Goal: Transaction & Acquisition: Obtain resource

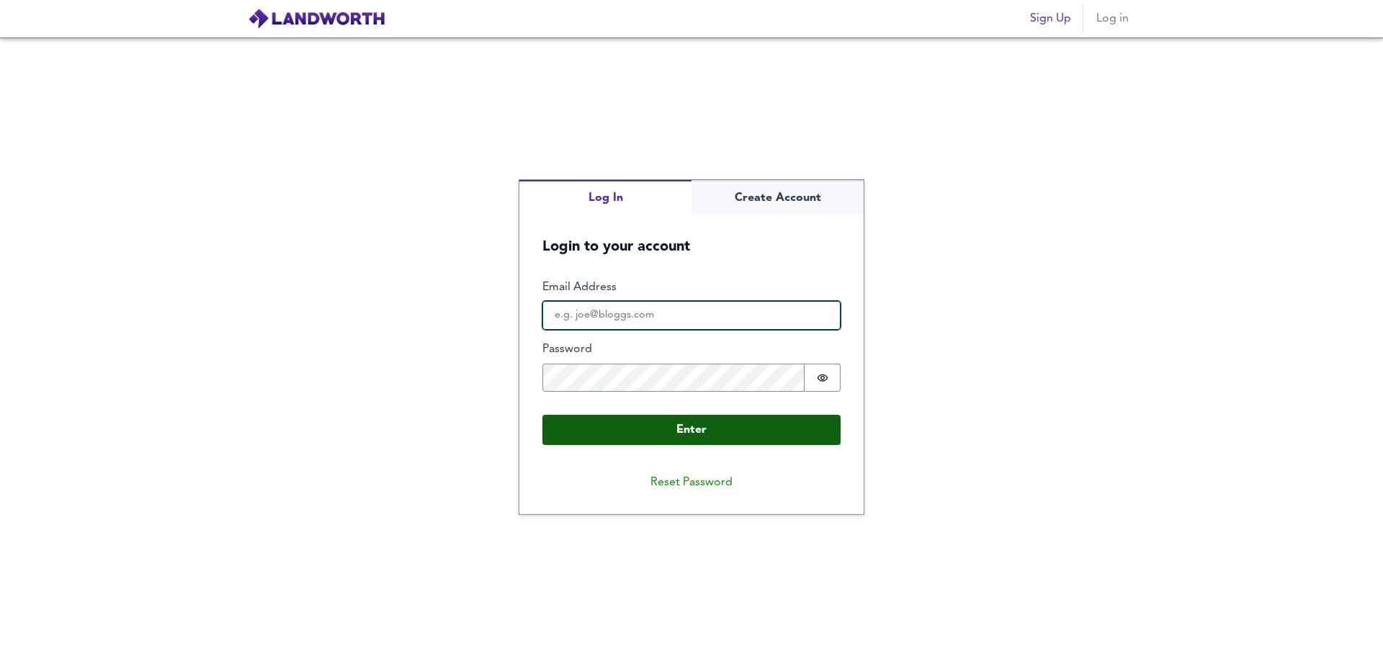
type input "[PERSON_NAME][EMAIL_ADDRESS][DOMAIN_NAME]"
click at [660, 439] on button "Enter" at bounding box center [691, 430] width 298 height 30
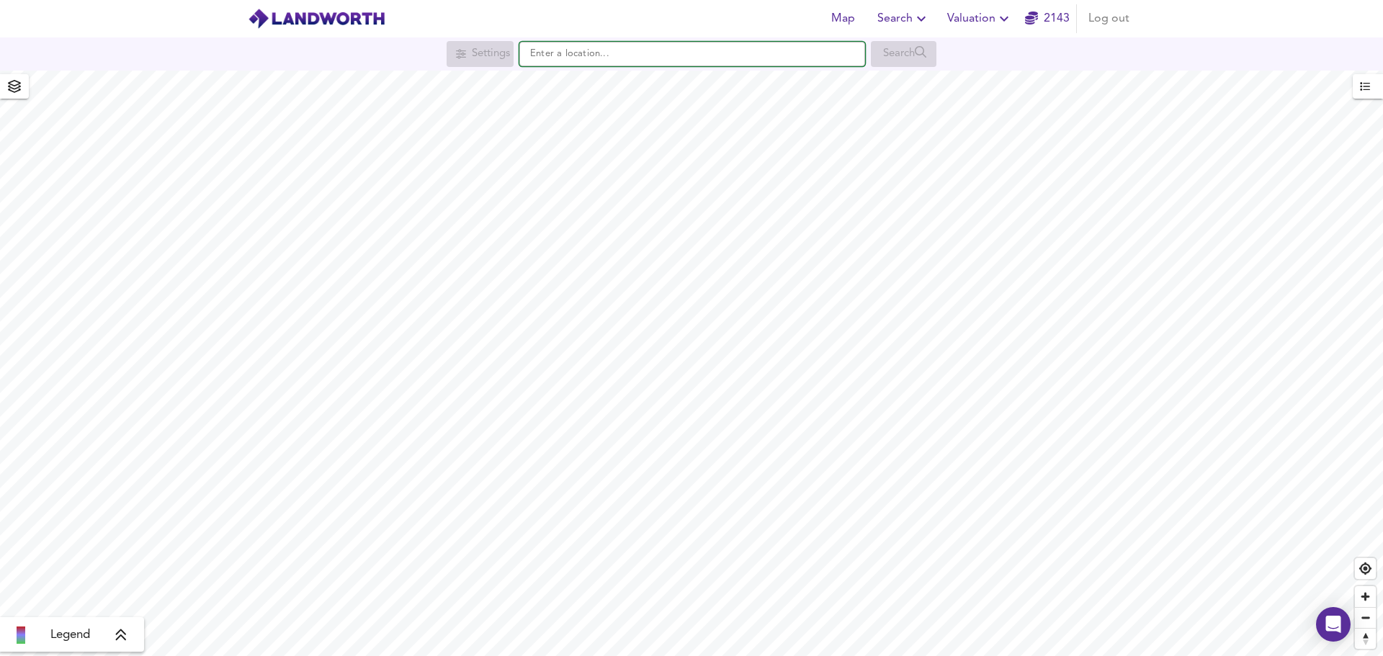
click at [654, 55] on input "text" at bounding box center [692, 54] width 346 height 24
paste input "[STREET_ADDRESS][PERSON_NAME]"
type input "[STREET_ADDRESS][PERSON_NAME]"
click at [996, 24] on icon "button" at bounding box center [1003, 18] width 17 height 17
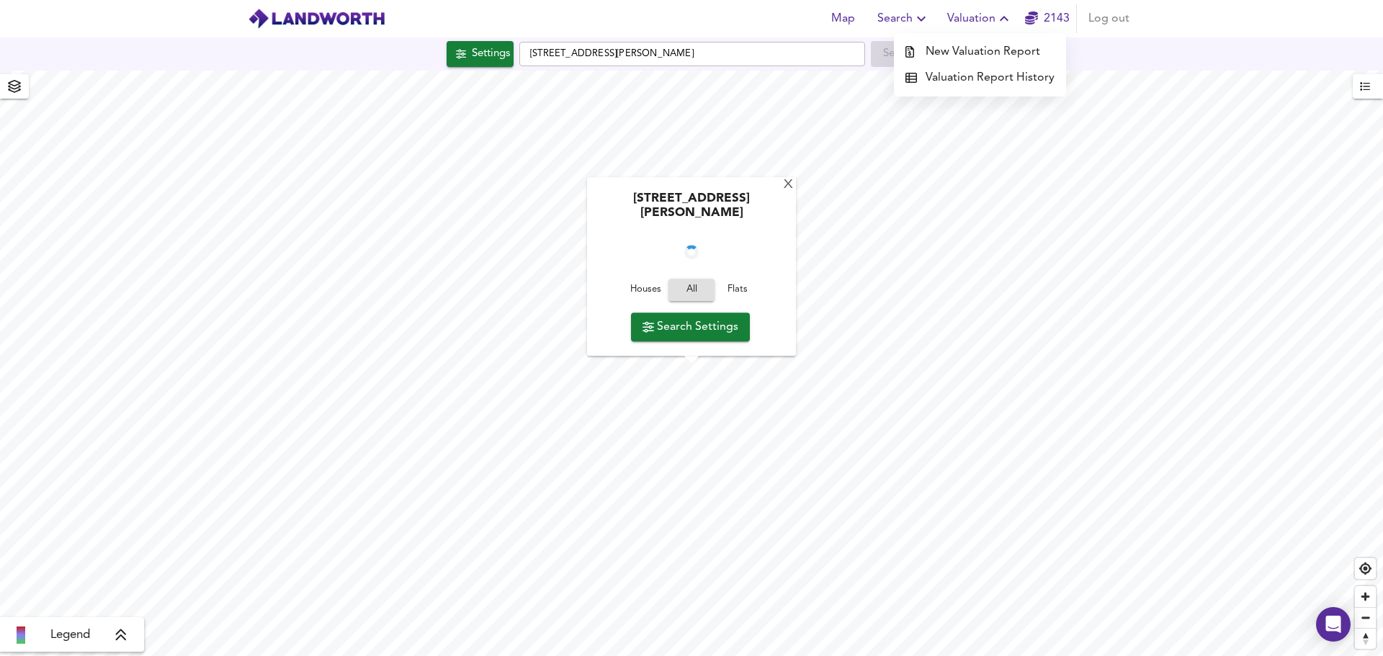
checkbox input "false"
checkbox input "true"
click at [983, 47] on li "New Valuation Report" at bounding box center [980, 52] width 172 height 26
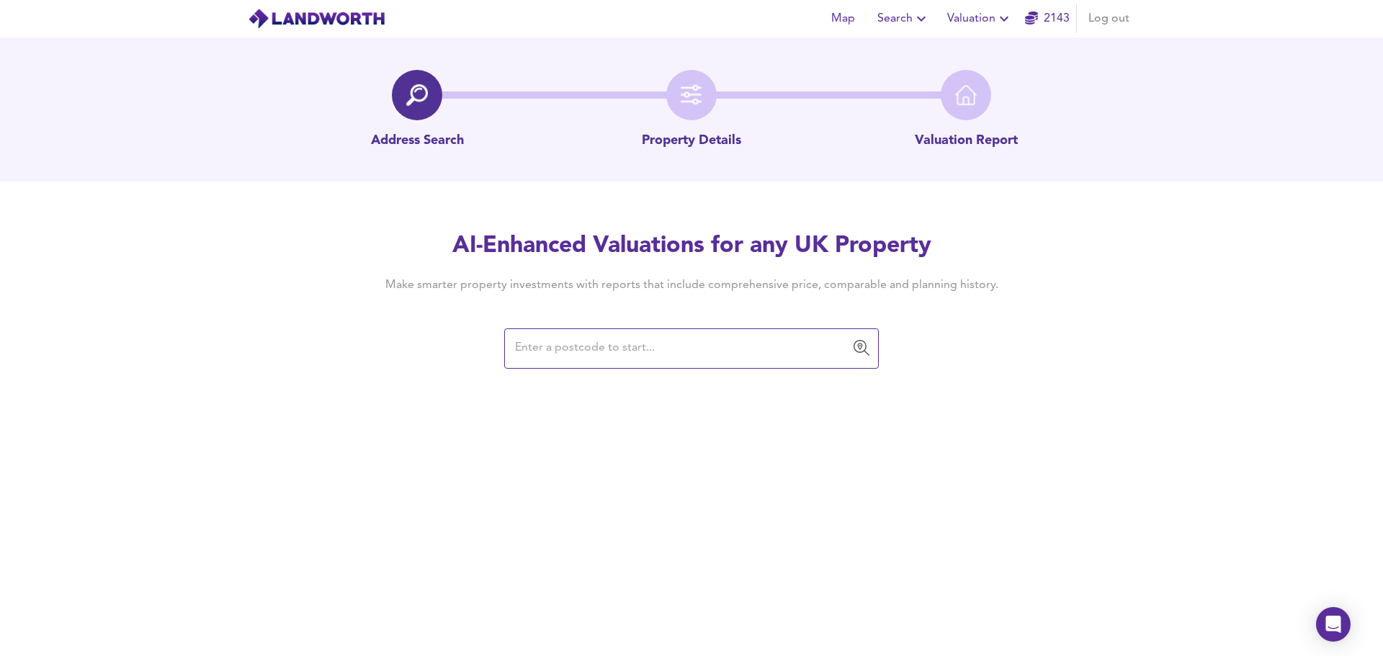
click at [610, 348] on input "text" at bounding box center [681, 348] width 340 height 27
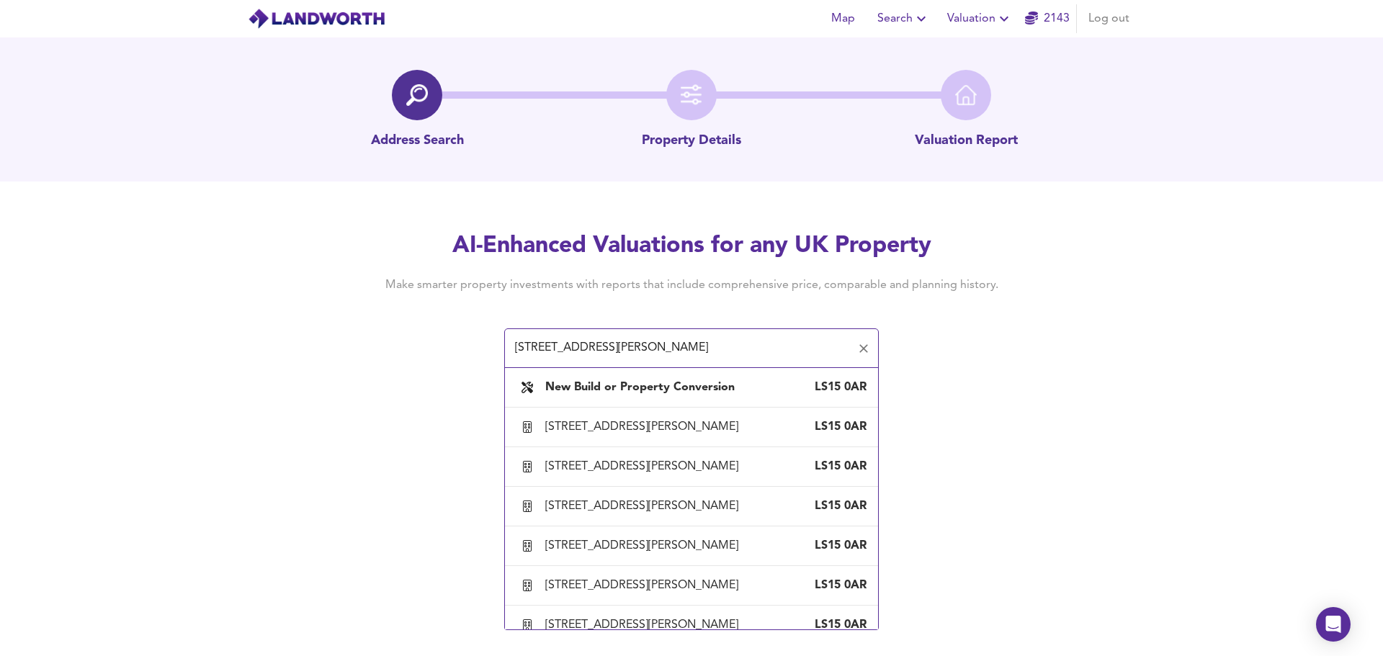
drag, startPoint x: 688, startPoint y: 349, endPoint x: 529, endPoint y: 351, distance: 159.1
click at [529, 351] on input "[STREET_ADDRESS][PERSON_NAME]" at bounding box center [681, 348] width 340 height 27
drag, startPoint x: 601, startPoint y: 428, endPoint x: 391, endPoint y: 437, distance: 210.5
click at [391, 437] on div "Map Search Valuation 2143 Log out Address Search Property Details Valuation Rep…" at bounding box center [691, 328] width 1383 height 656
click at [665, 353] on input "[STREET_ADDRESS][PERSON_NAME]" at bounding box center [681, 348] width 340 height 27
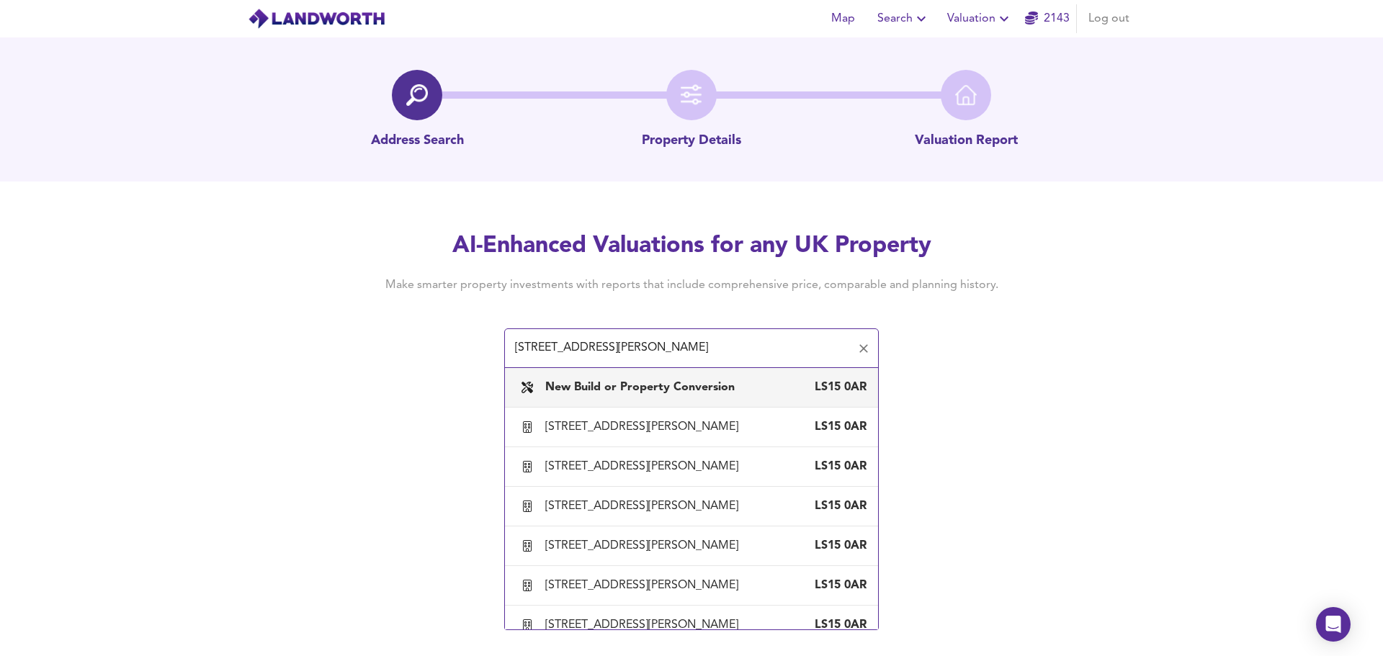
drag, startPoint x: 655, startPoint y: 349, endPoint x: 539, endPoint y: 351, distance: 115.2
click at [539, 351] on input "[STREET_ADDRESS][PERSON_NAME]" at bounding box center [681, 348] width 340 height 27
click at [569, 346] on input "[STREET_ADDRESS][PERSON_NAME]" at bounding box center [681, 348] width 340 height 27
click at [577, 349] on input "[STREET_ADDRESS][PERSON_NAME]" at bounding box center [681, 348] width 340 height 27
drag, startPoint x: 575, startPoint y: 347, endPoint x: 345, endPoint y: 338, distance: 230.6
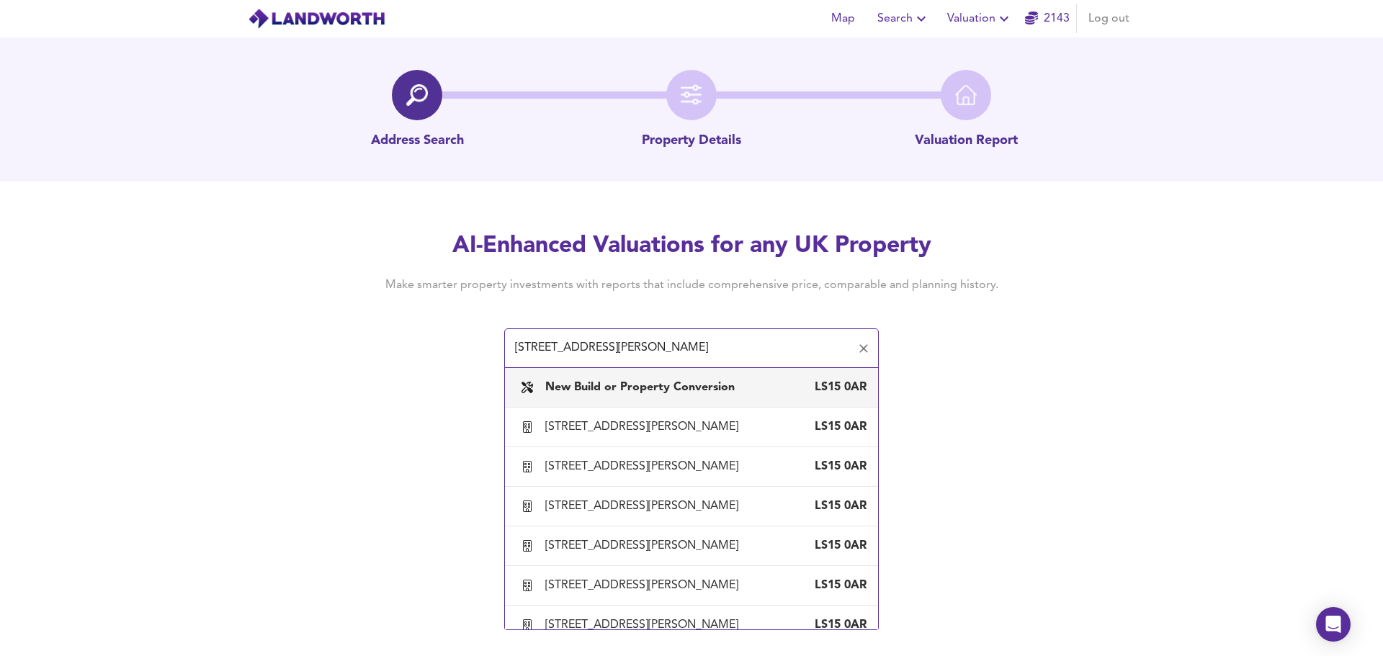
click at [343, 338] on div "AI-Enhanced Valuations for any UK Property Make smarter property investments wi…" at bounding box center [691, 298] width 1383 height 137
type input "[PERSON_NAME][STREET_ADDRESS]"
click at [692, 383] on b "New Build or Property Conversion" at bounding box center [639, 388] width 189 height 12
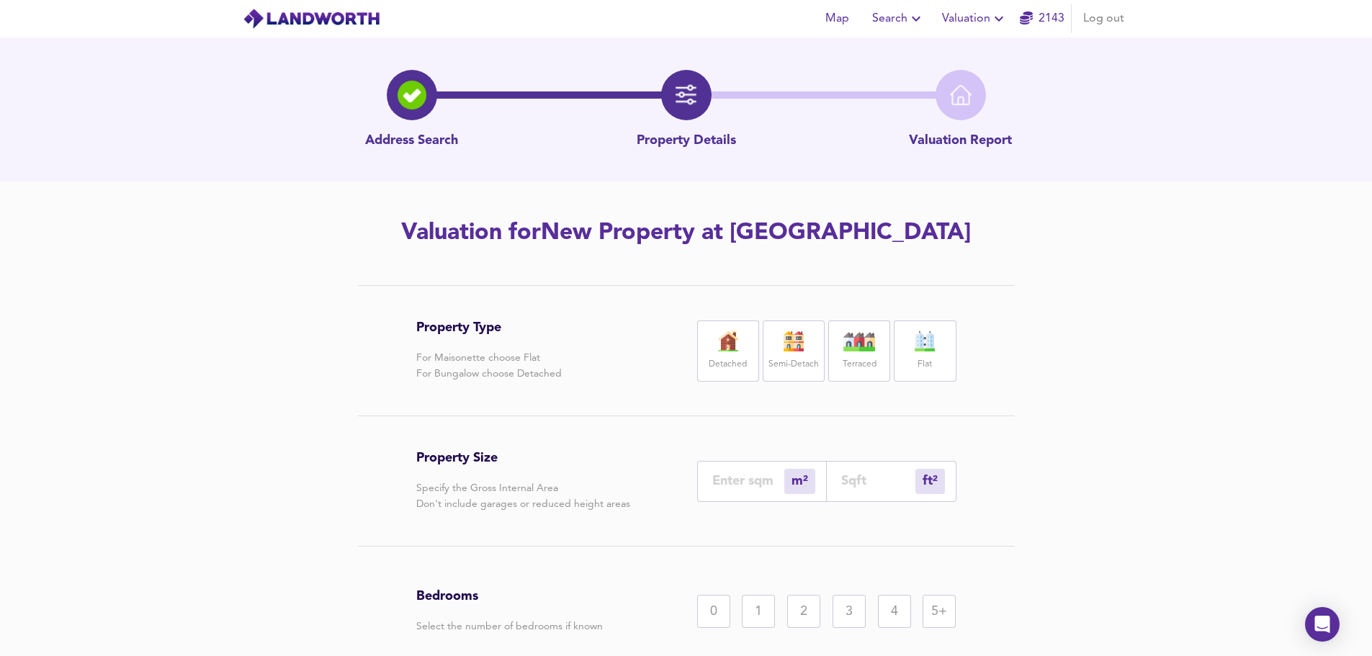
click at [923, 343] on img at bounding box center [925, 341] width 36 height 20
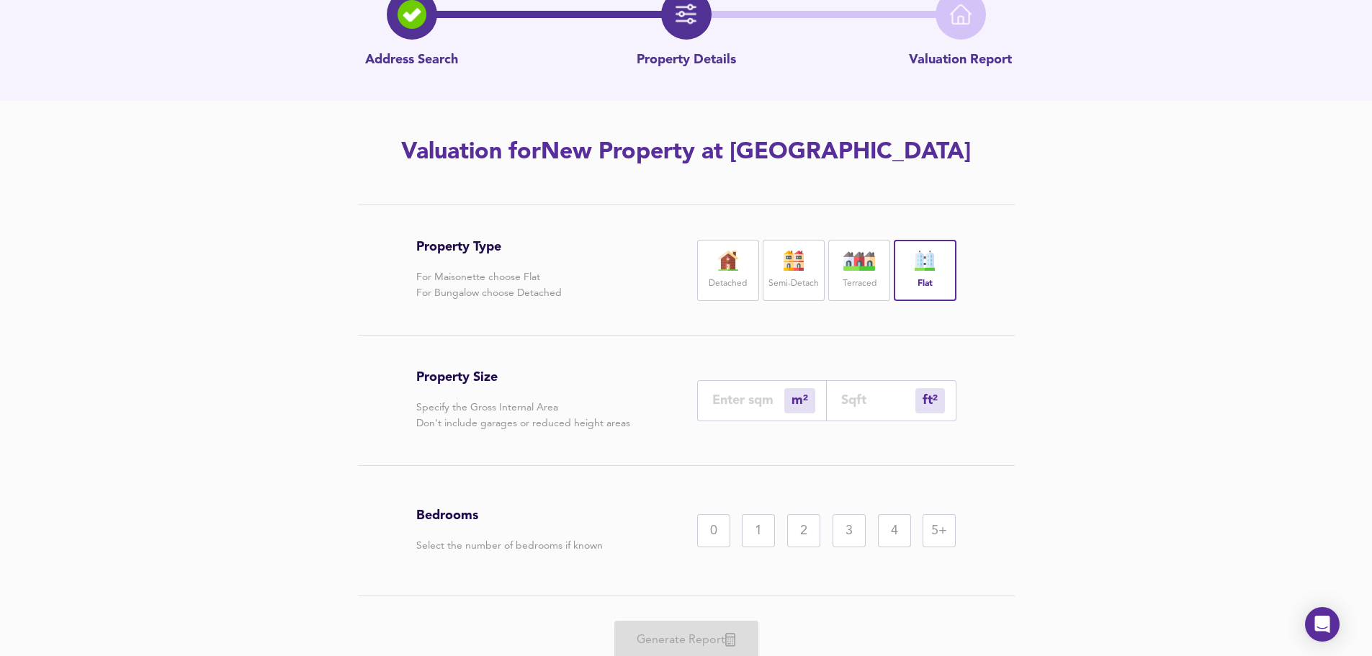
scroll to position [96, 0]
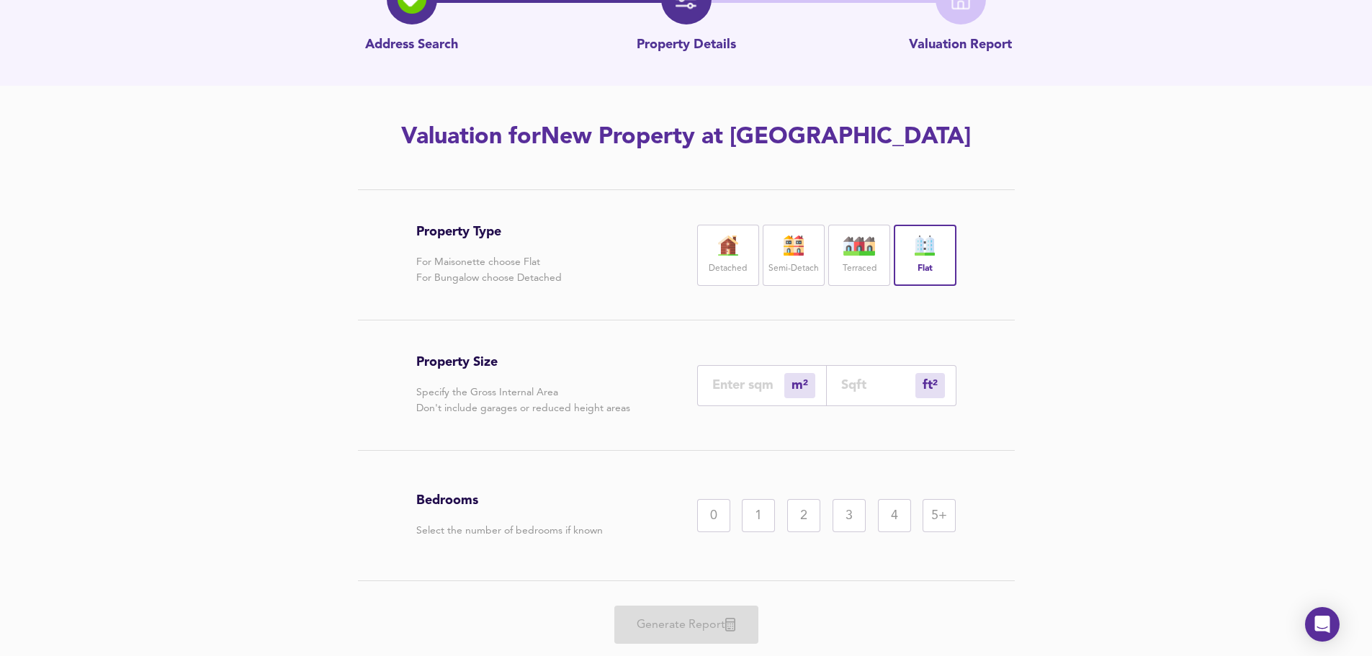
click at [764, 386] on input "number" at bounding box center [748, 384] width 72 height 15
type input "40"
type input "431"
type input "40"
click at [750, 521] on div "1" at bounding box center [758, 515] width 33 height 33
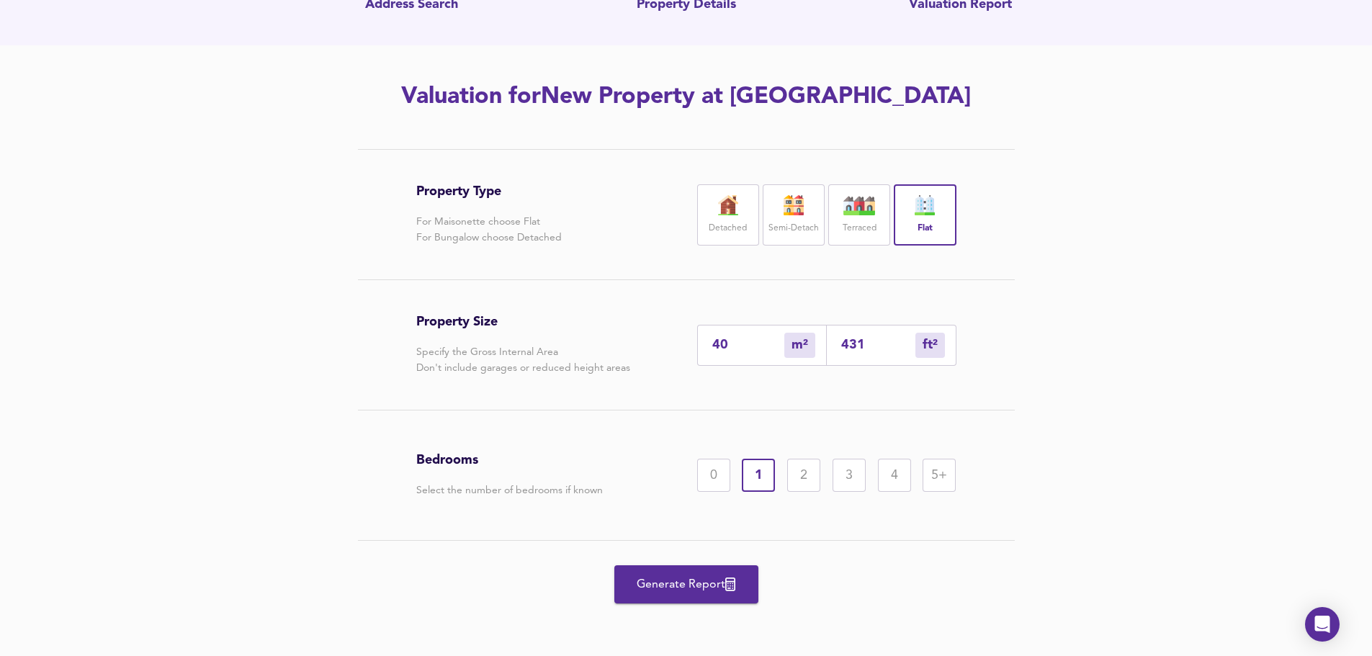
scroll to position [137, 0]
click at [693, 580] on span "Generate Report" at bounding box center [686, 584] width 115 height 20
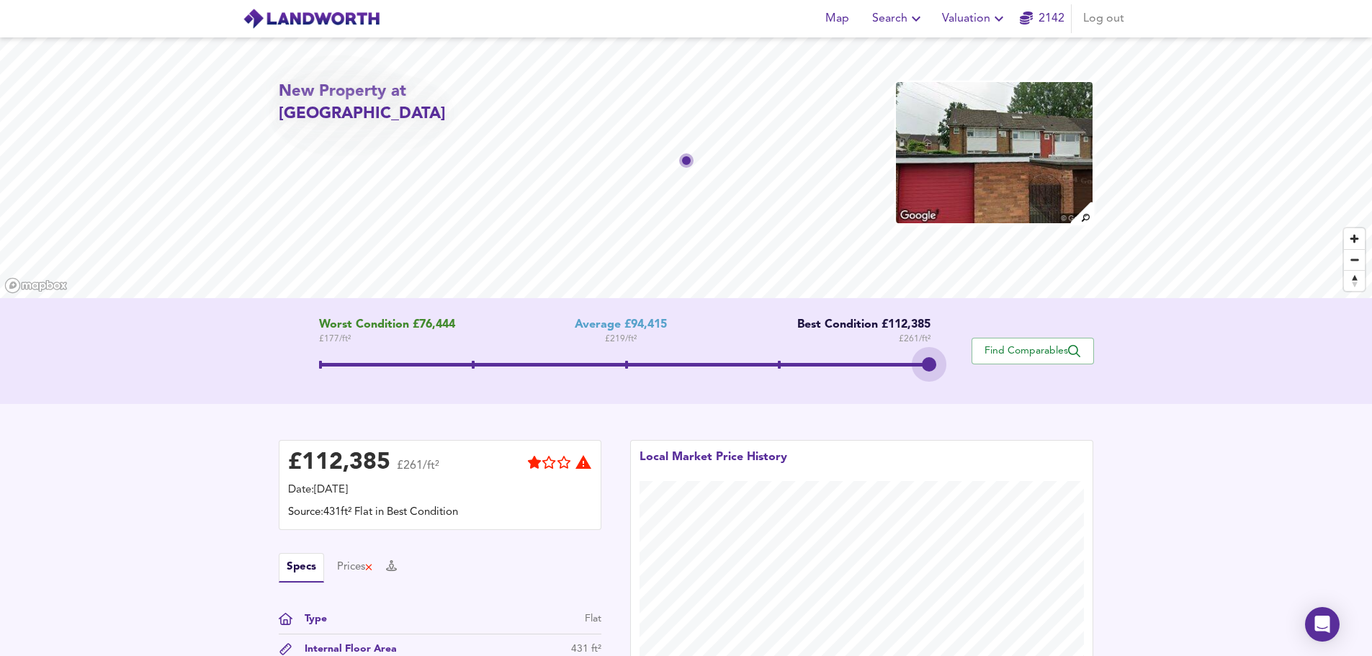
drag, startPoint x: 617, startPoint y: 356, endPoint x: 954, endPoint y: 357, distance: 337.0
click at [954, 357] on div "Worst Condition £76,444 £ 177 / ft² Average £94,415 £ 219 / ft² Best Condition …" at bounding box center [625, 351] width 693 height 66
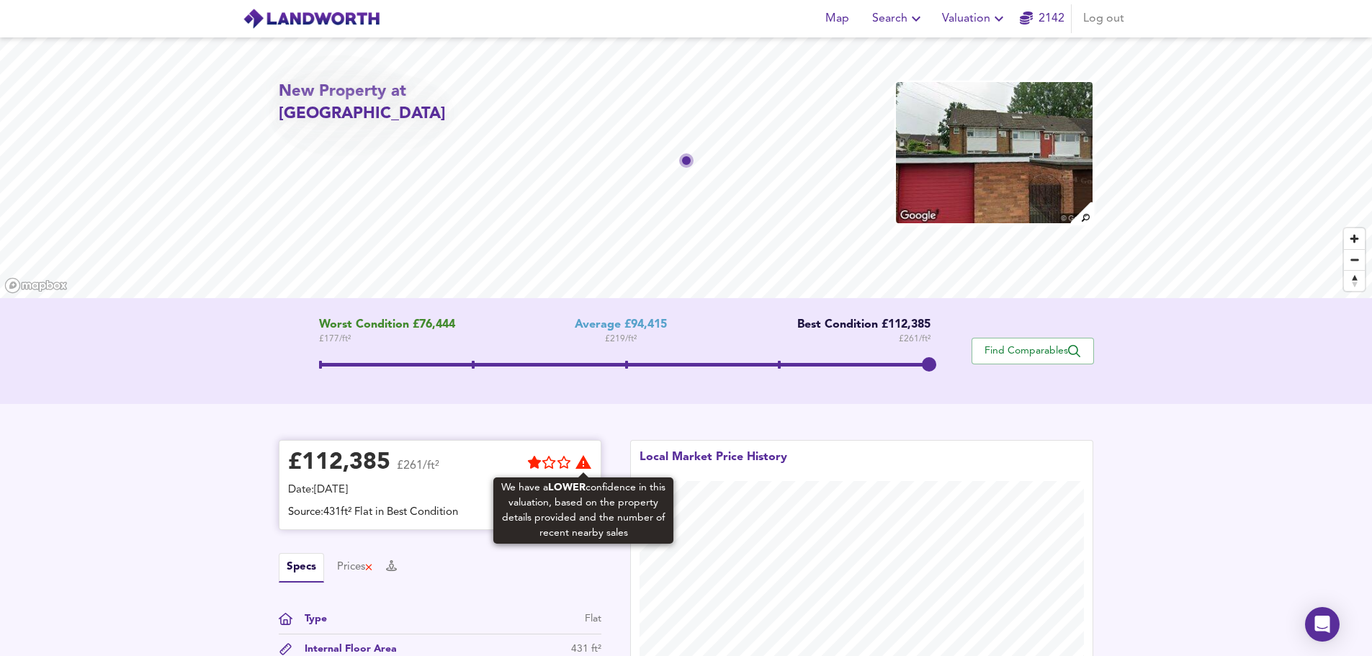
click at [585, 461] on icon at bounding box center [583, 462] width 17 height 17
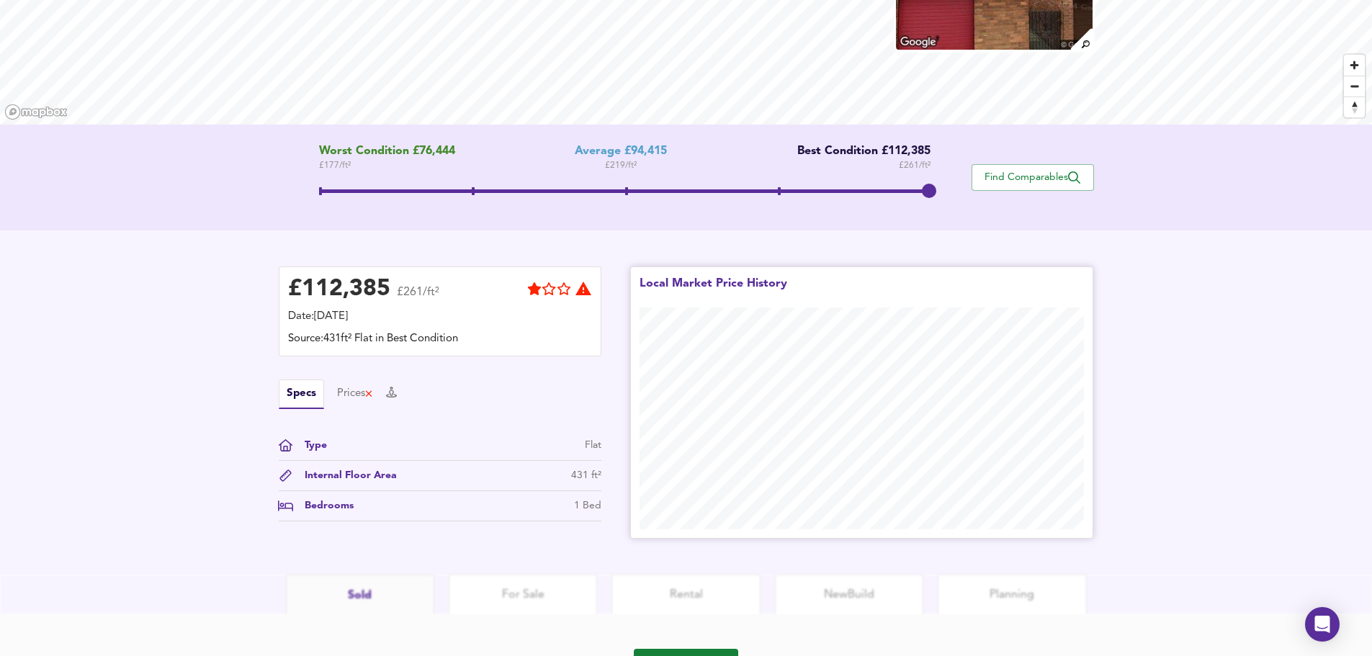
scroll to position [247, 0]
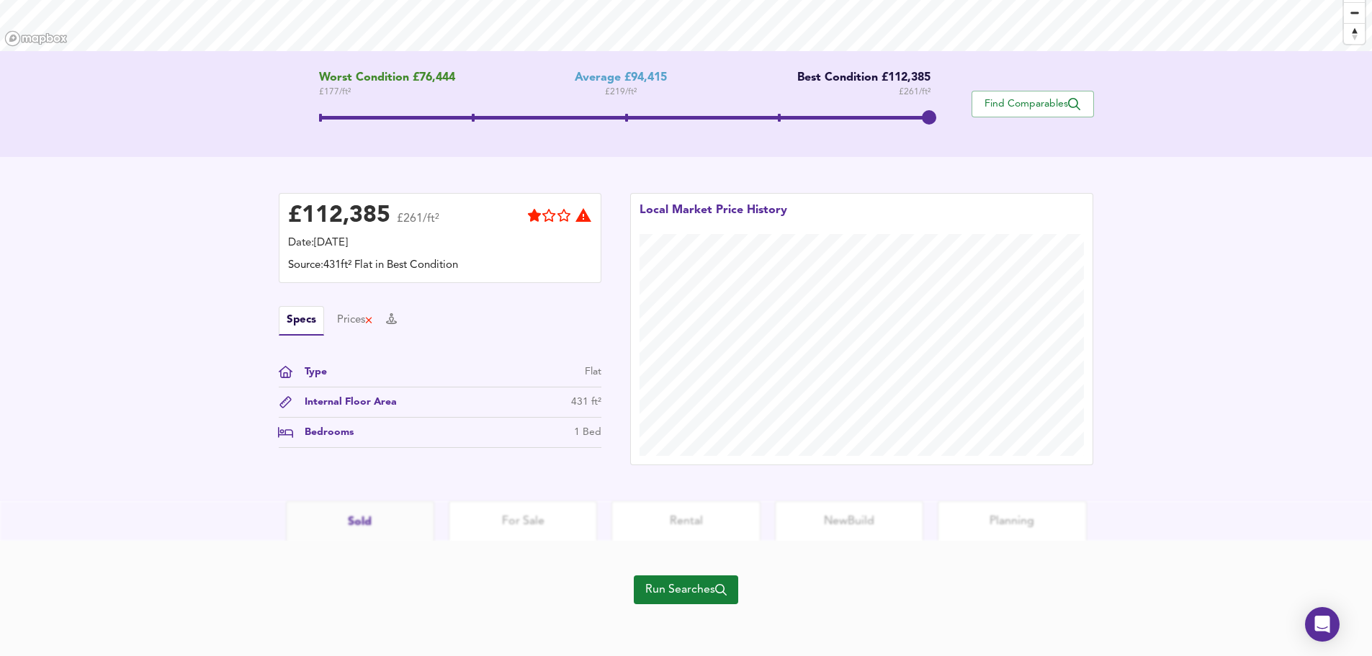
click at [704, 587] on span "Run Searches" at bounding box center [685, 590] width 81 height 20
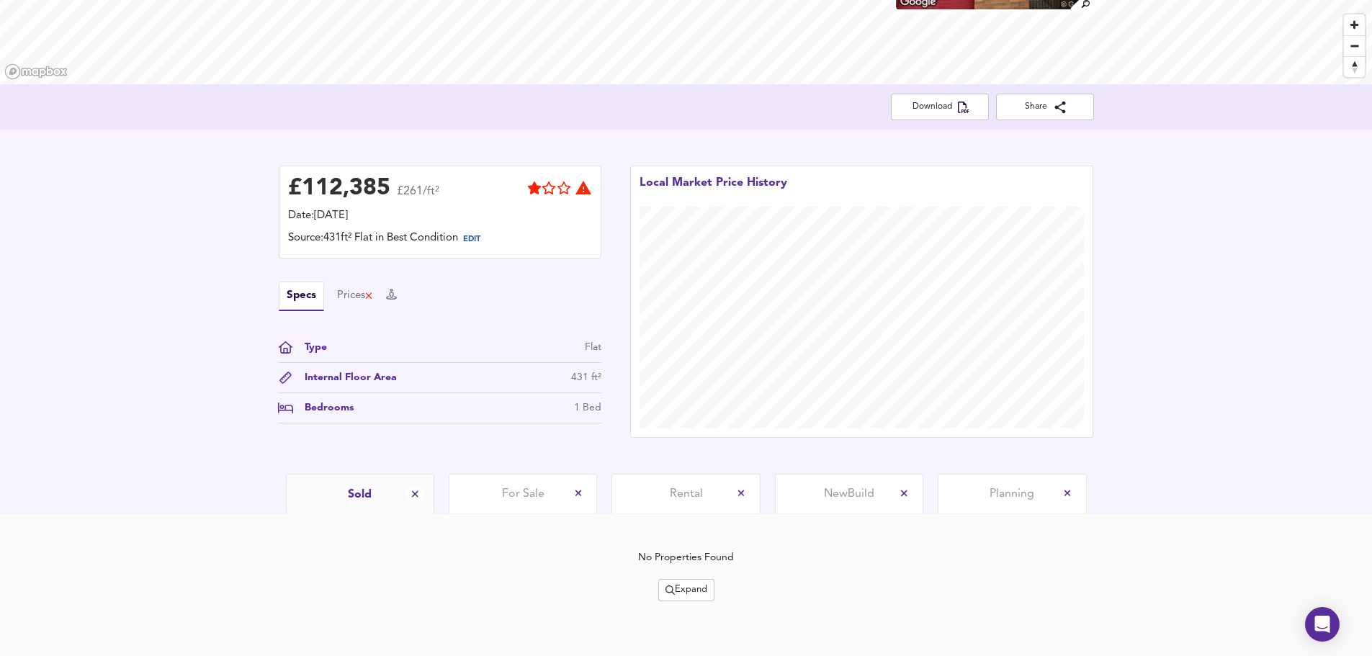
scroll to position [215, 0]
click at [693, 591] on span "Expand" at bounding box center [686, 588] width 42 height 17
click at [717, 511] on li "¼ mile ½ mile" at bounding box center [686, 514] width 122 height 23
click at [690, 586] on span "Expand" at bounding box center [686, 588] width 42 height 17
click at [702, 540] on li "1 year 2 years" at bounding box center [686, 537] width 122 height 23
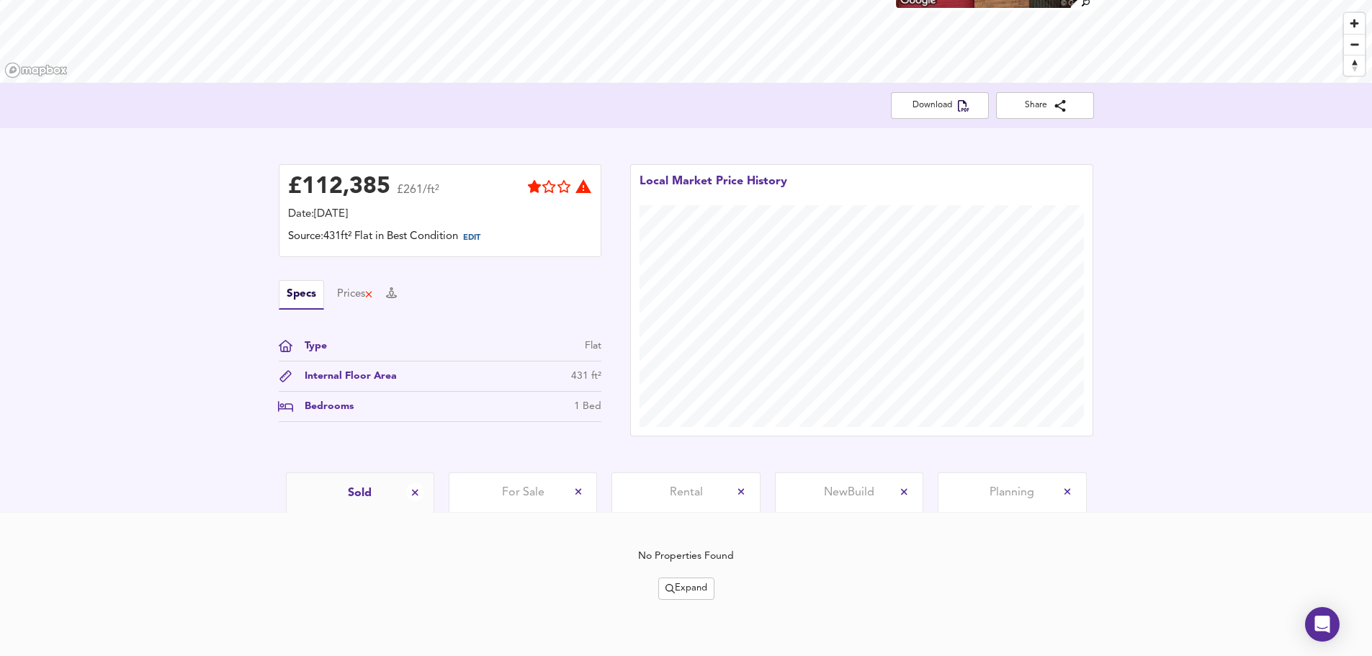
click at [695, 590] on span "Expand" at bounding box center [686, 588] width 42 height 17
click at [709, 507] on li "½ mile 1 mile" at bounding box center [685, 514] width 122 height 23
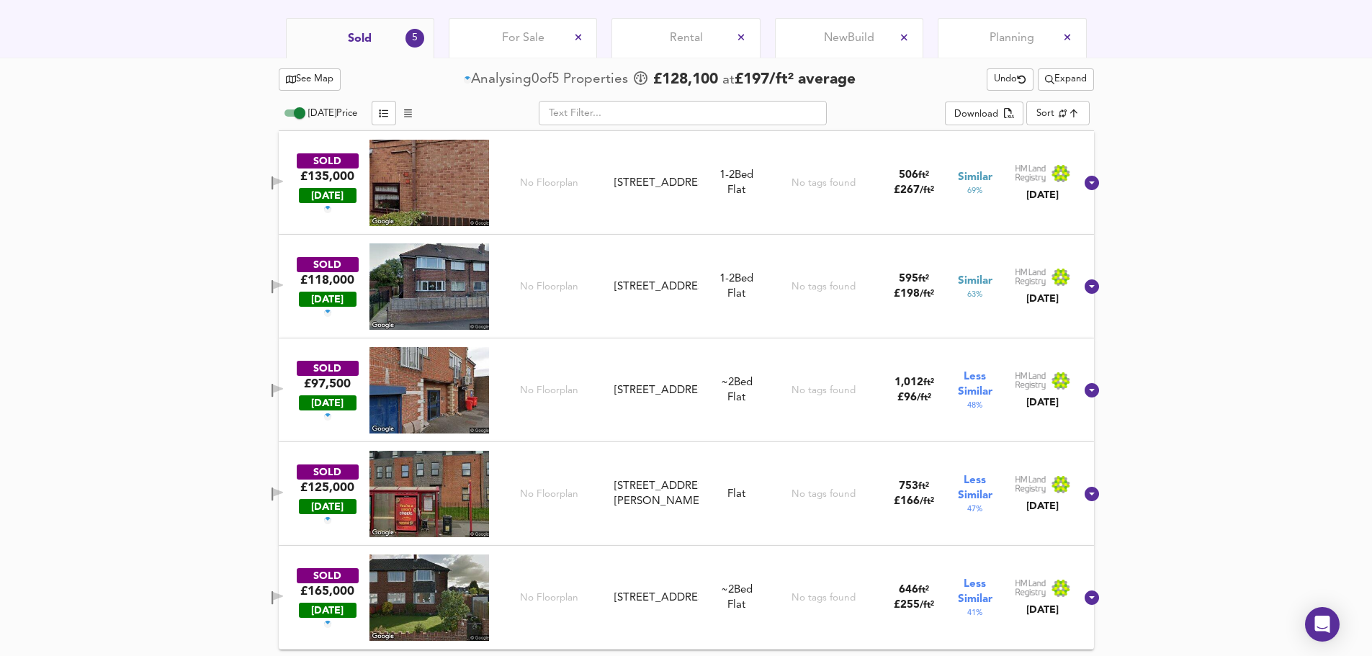
scroll to position [670, 0]
